Goal: Transaction & Acquisition: Purchase product/service

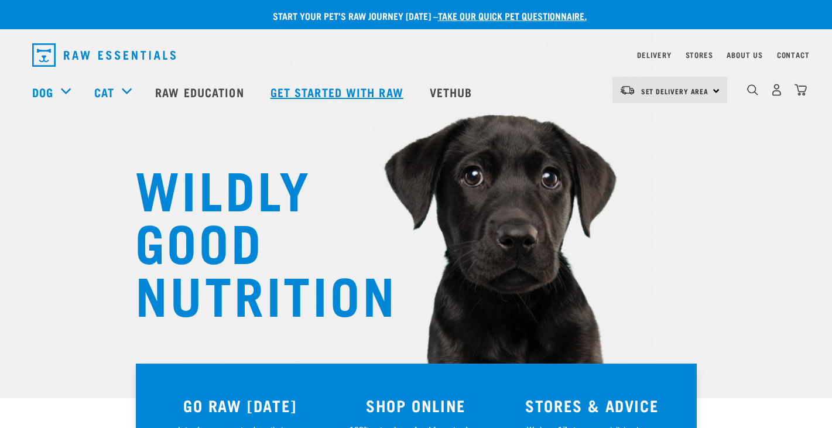
click at [350, 91] on link "Get started with Raw" at bounding box center [338, 92] width 159 height 47
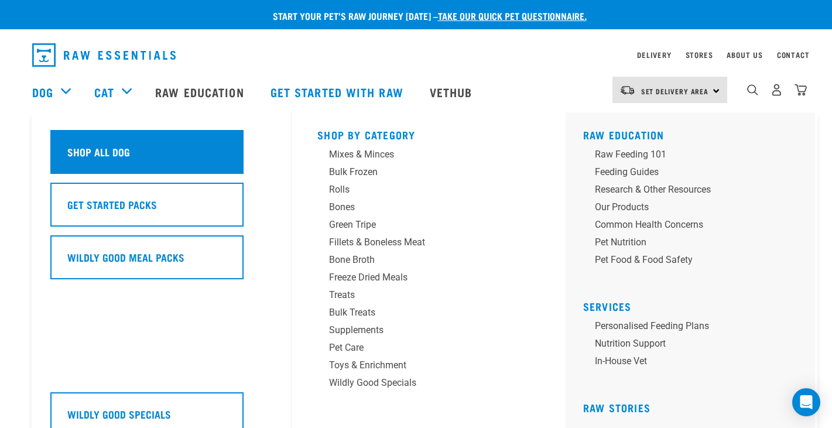
click at [78, 142] on div "Shop All Dog" at bounding box center [146, 152] width 193 height 44
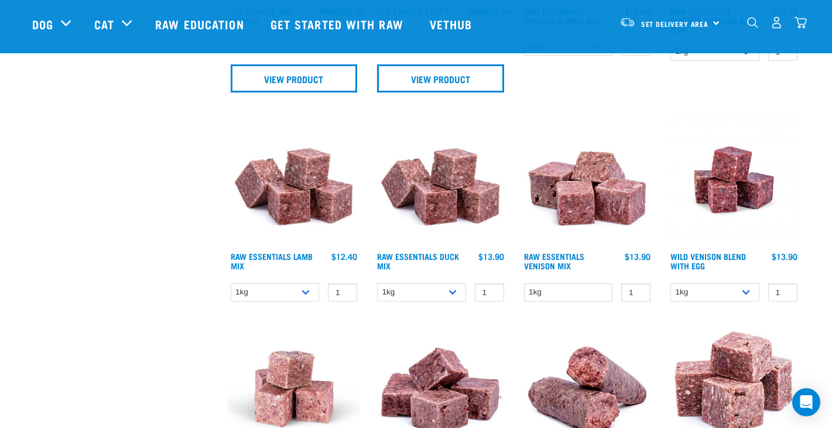
scroll to position [764, 0]
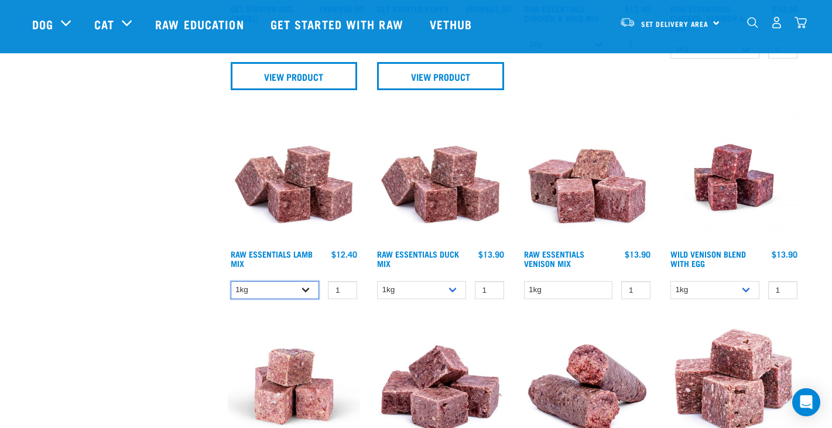
click at [269, 289] on select "1kg 3kg Bulk (10kg)" at bounding box center [275, 290] width 89 height 18
click at [231, 281] on select "1kg 3kg Bulk (10kg)" at bounding box center [275, 290] width 89 height 18
click at [276, 291] on select "1kg 3kg Bulk (10kg)" at bounding box center [275, 290] width 89 height 18
select select "18"
click at [231, 281] on select "1kg 3kg Bulk (10kg)" at bounding box center [275, 290] width 89 height 18
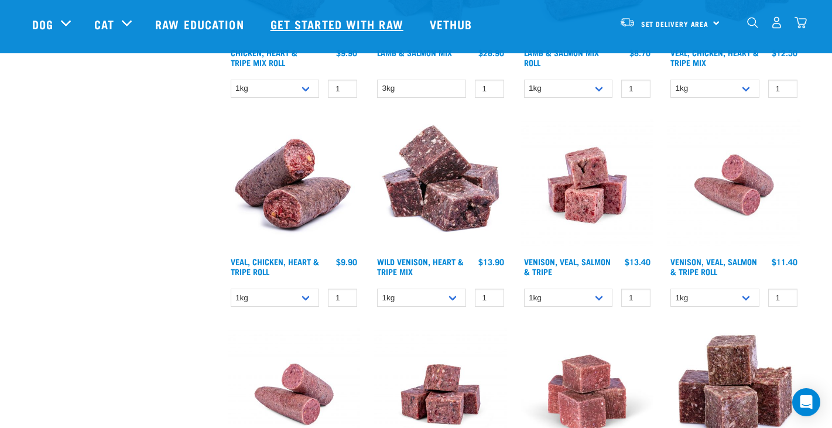
scroll to position [1259, 0]
